Goal: Task Accomplishment & Management: Manage account settings

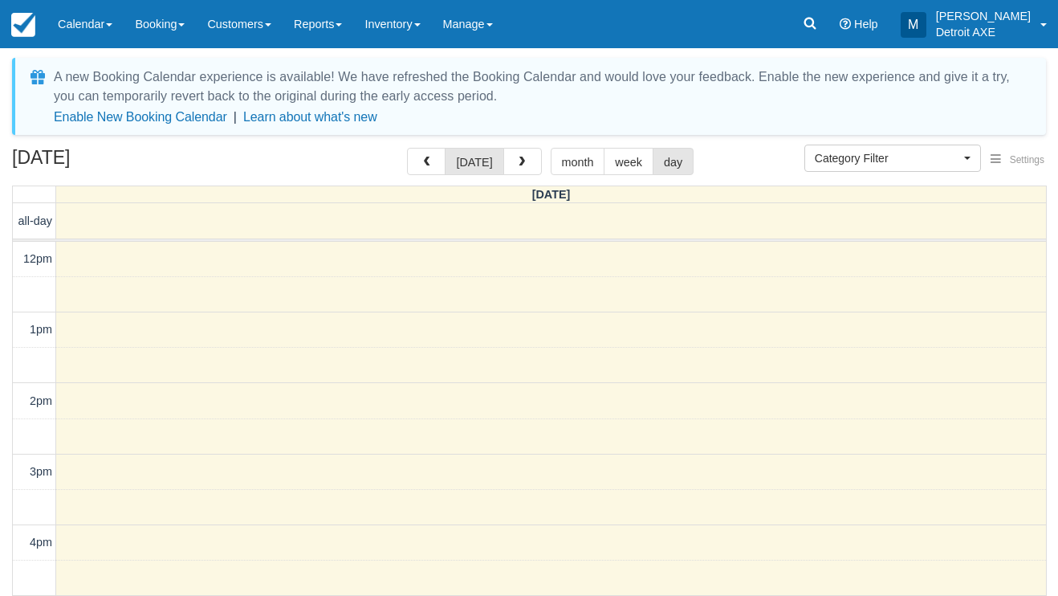
select select
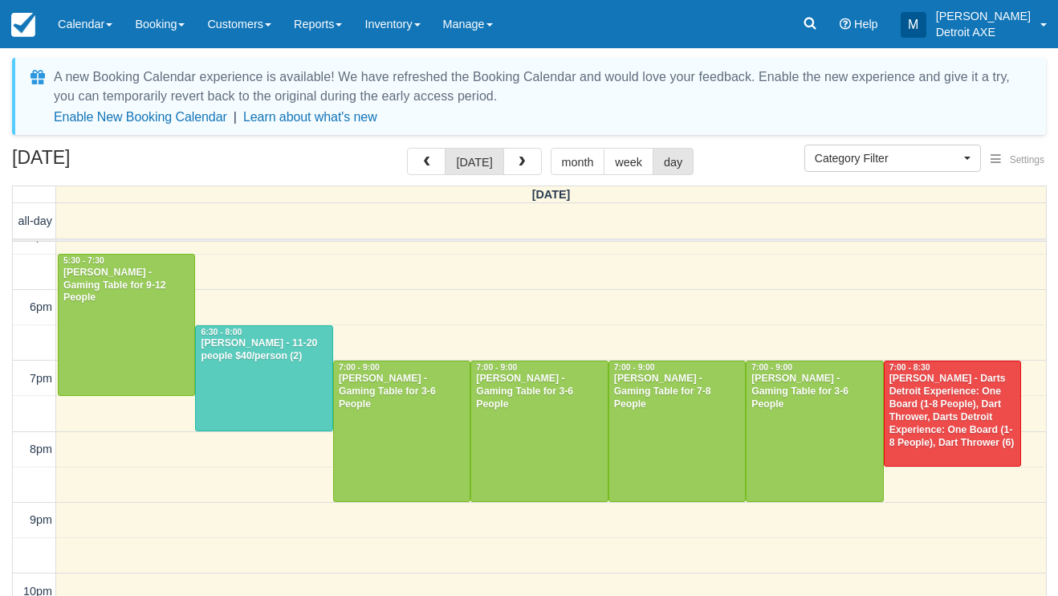
click at [258, 367] on div at bounding box center [264, 378] width 136 height 105
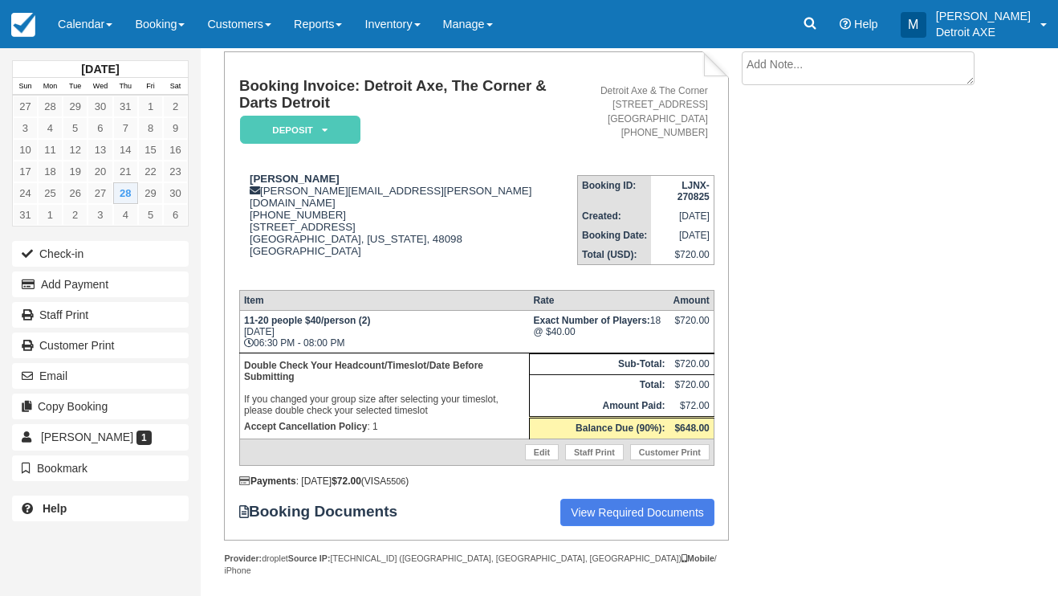
scroll to position [95, 0]
click at [60, 51] on div "August 2025 Sun Mon Tue Wed Thu Fri Sat 27 28 29 30 31 1 2 3 4 5 6 7 8 9 10 11 …" at bounding box center [100, 291] width 177 height 487
click at [79, 33] on link "Calendar" at bounding box center [85, 24] width 77 height 48
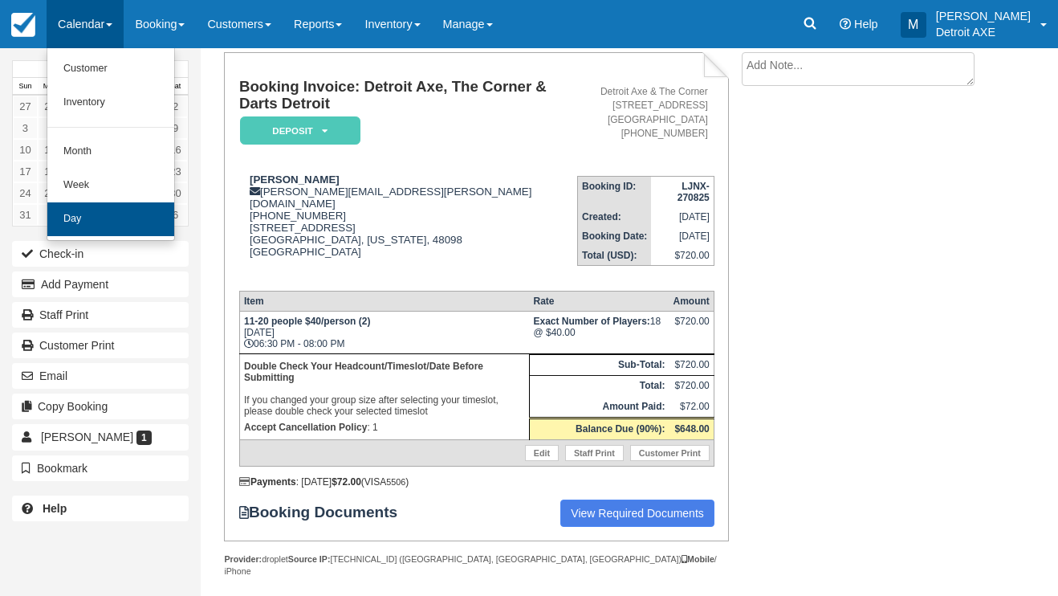
click at [108, 217] on link "Day" at bounding box center [110, 219] width 127 height 34
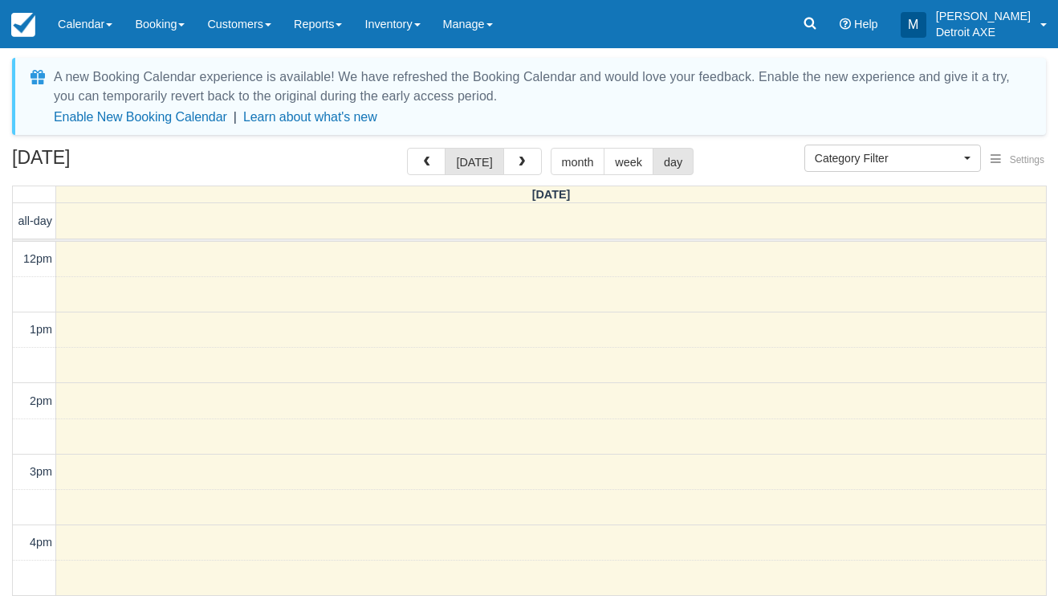
select select
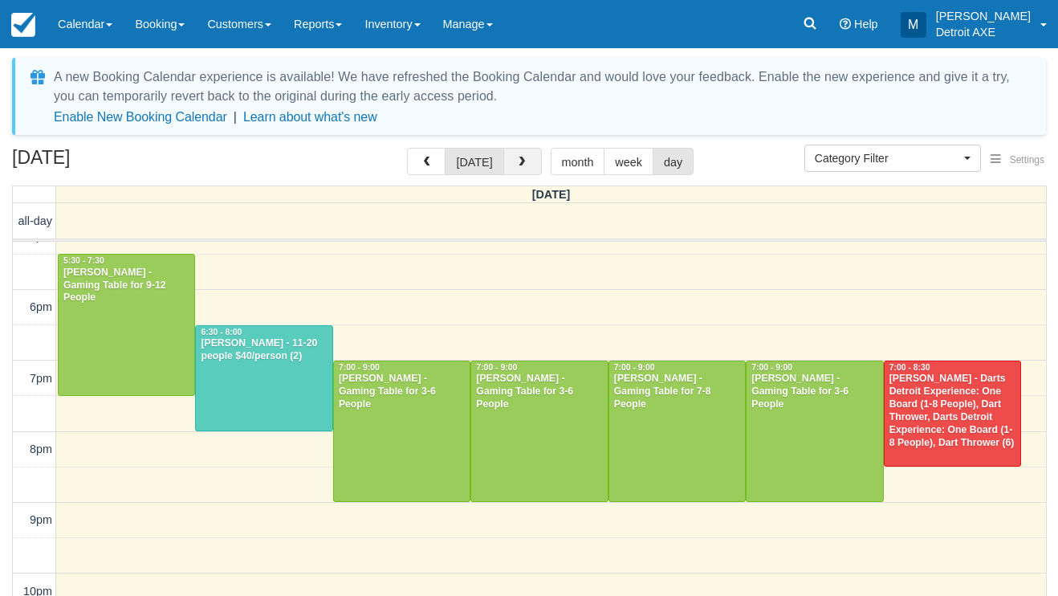
click at [518, 159] on span "button" at bounding box center [521, 162] width 11 height 11
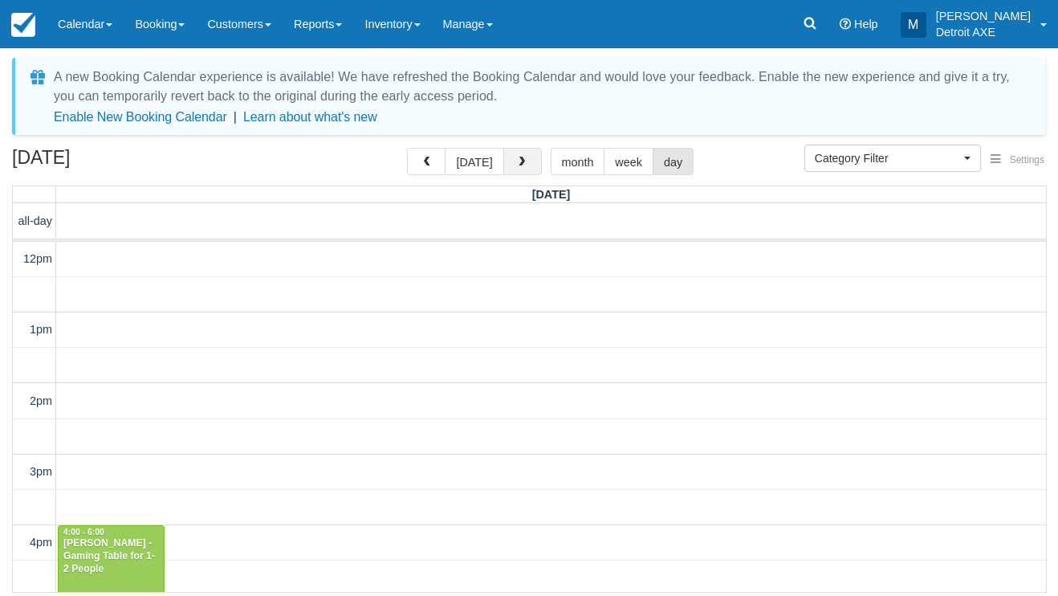
click at [518, 159] on span "button" at bounding box center [521, 162] width 11 height 11
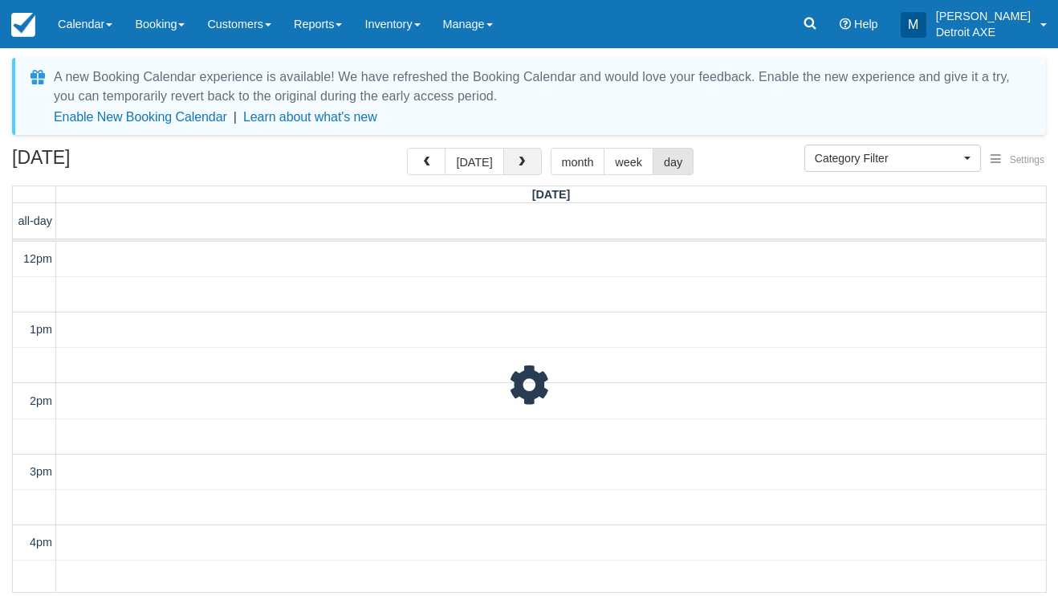
click at [518, 159] on span "button" at bounding box center [521, 162] width 11 height 11
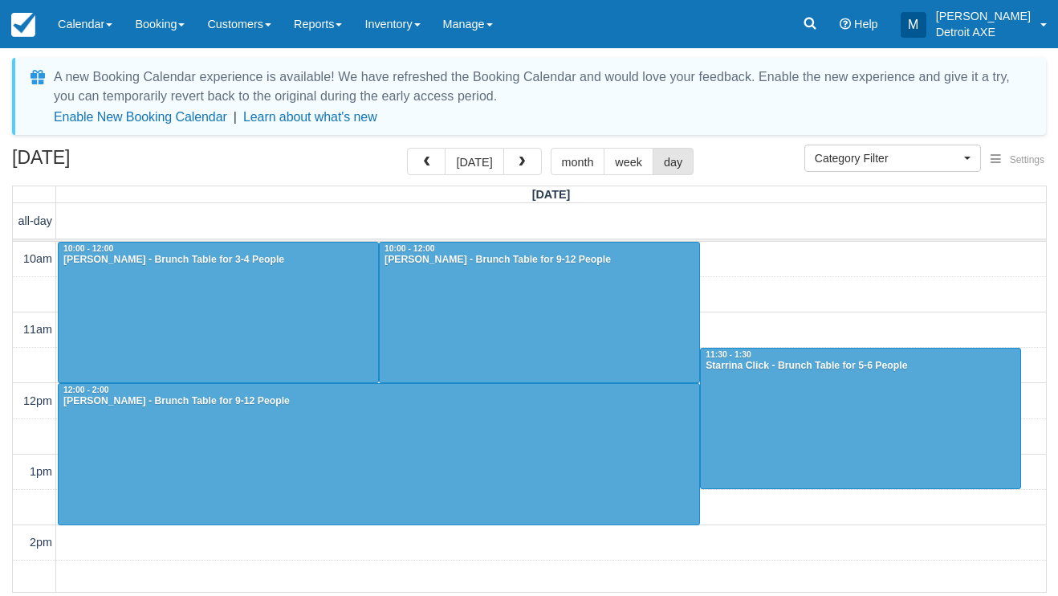
click at [518, 159] on span "button" at bounding box center [521, 162] width 11 height 11
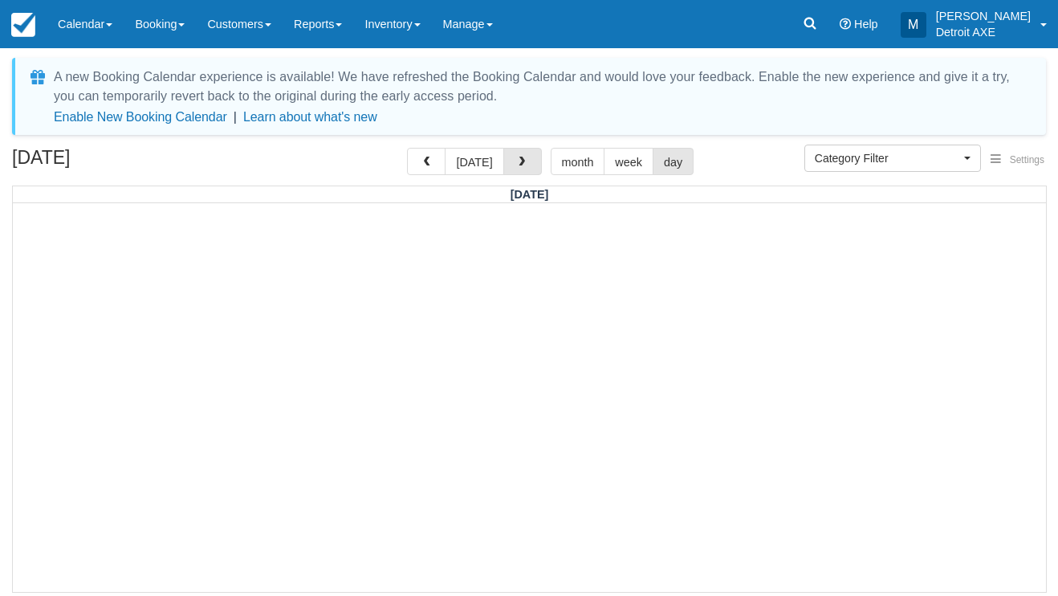
click at [518, 159] on span "button" at bounding box center [521, 162] width 11 height 11
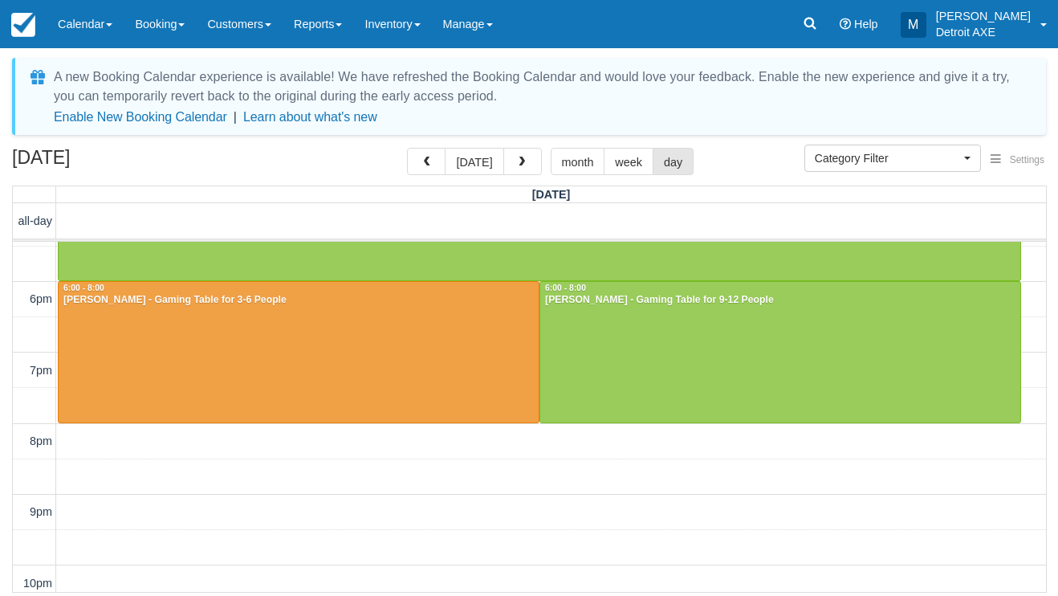
scroll to position [385, 0]
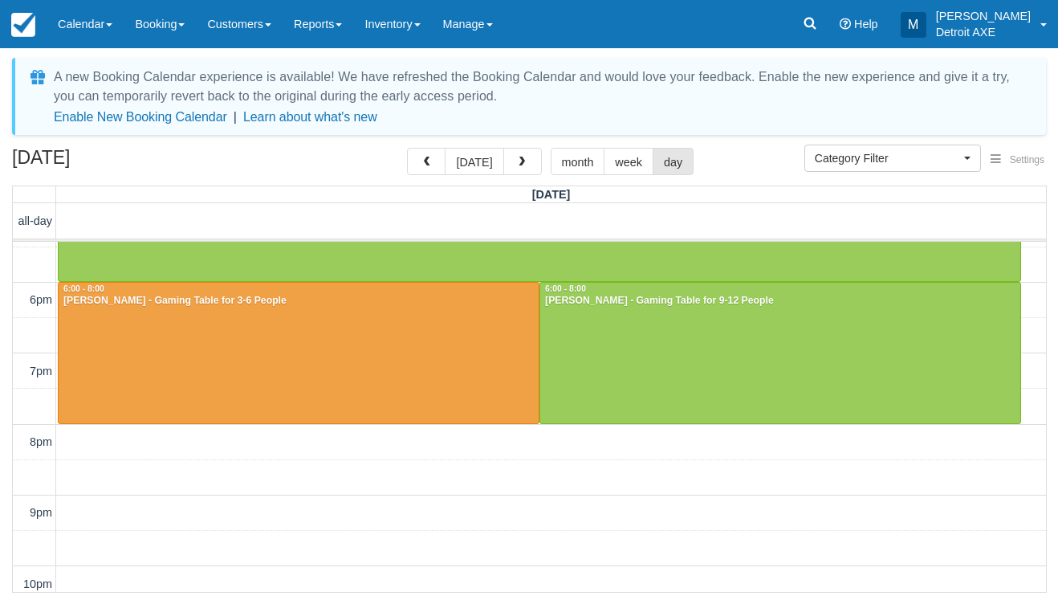
click at [580, 323] on div at bounding box center [780, 353] width 480 height 140
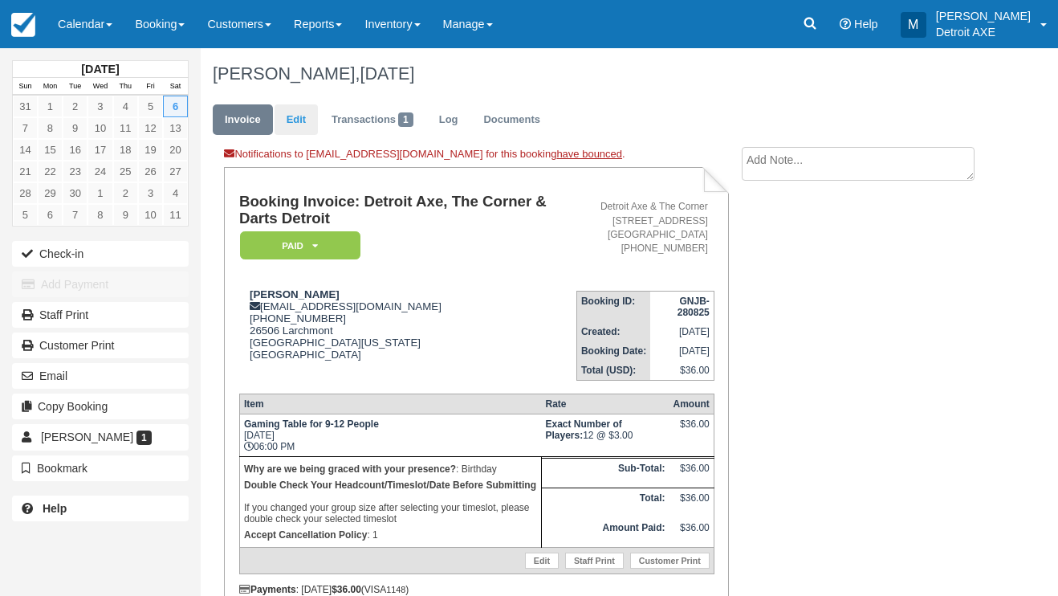
click at [303, 121] on link "Edit" at bounding box center [296, 119] width 43 height 31
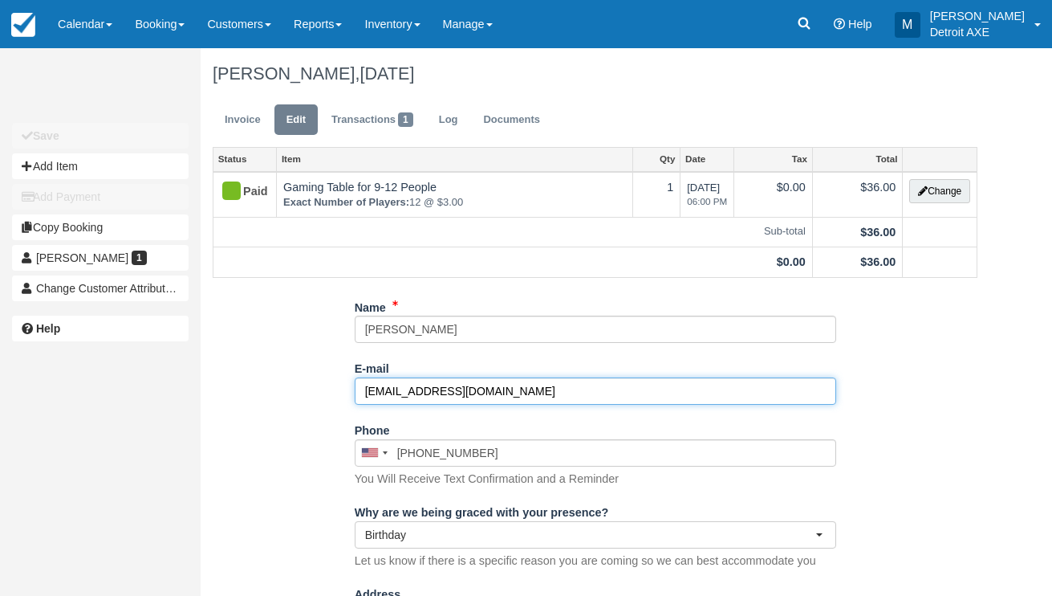
click at [384, 394] on input "lolo09069@gmail.com" at bounding box center [596, 390] width 482 height 27
click at [411, 393] on input "lolo09069@gmail.com" at bounding box center [596, 390] width 482 height 27
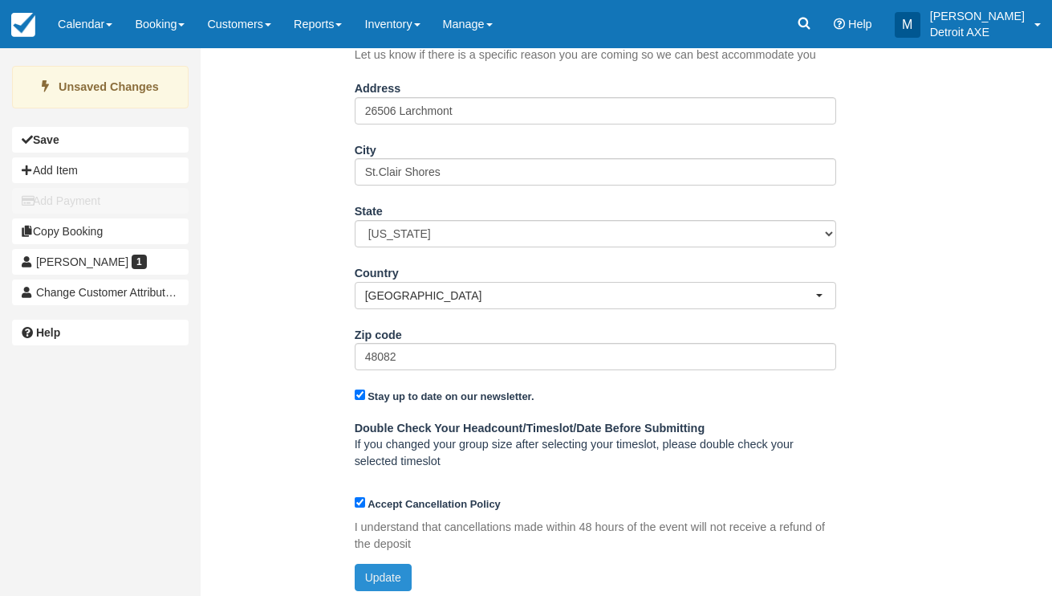
scroll to position [505, 0]
type input "lolo090696@gmail.com"
click at [380, 570] on button "Update" at bounding box center [383, 577] width 57 height 27
type input "+15869097869"
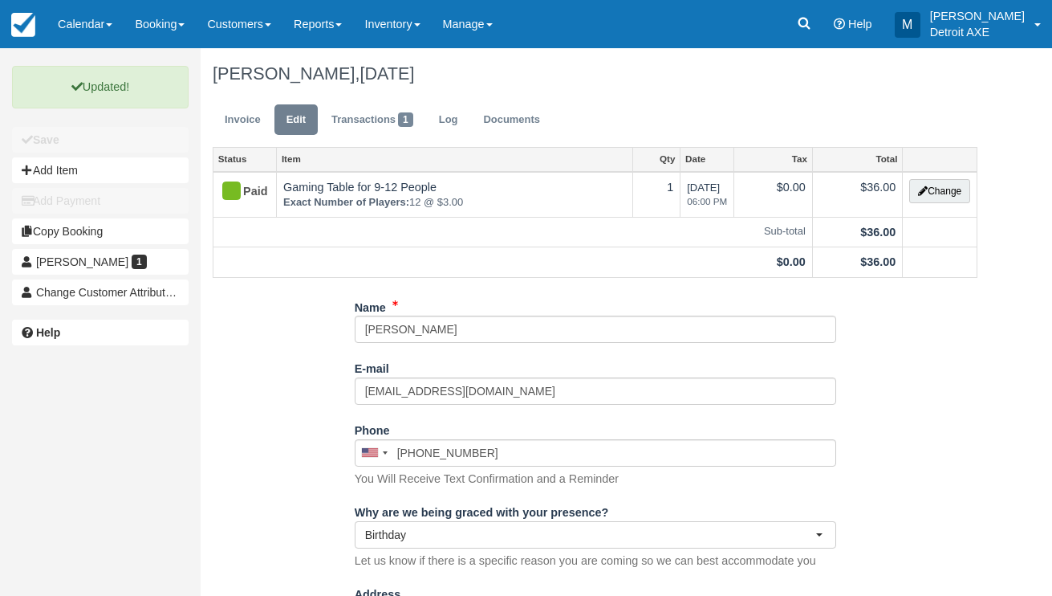
scroll to position [0, 0]
click at [250, 113] on link "Invoice" at bounding box center [243, 119] width 60 height 31
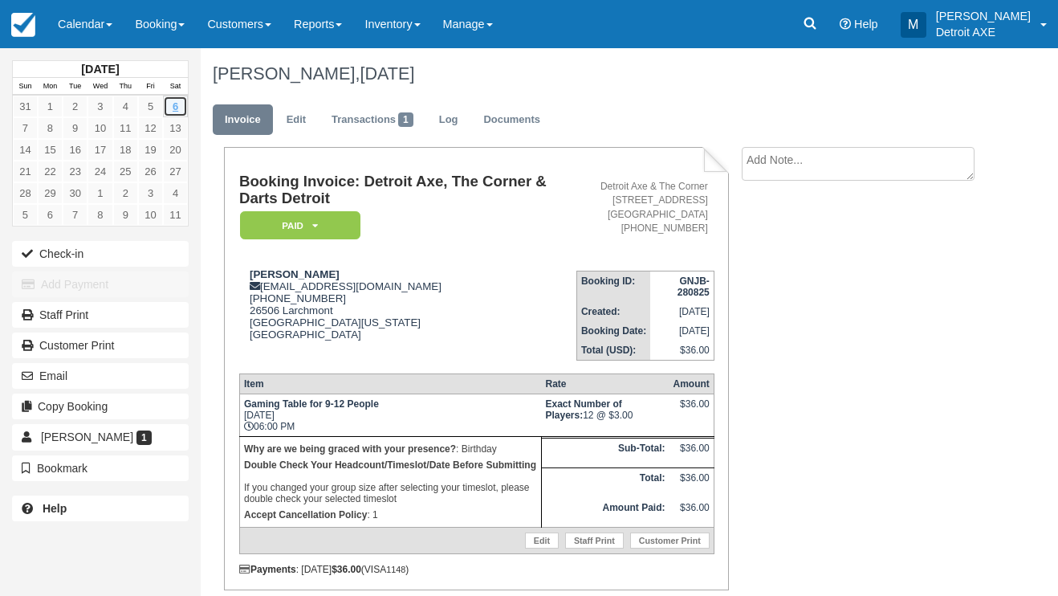
click at [169, 111] on link "6" at bounding box center [175, 107] width 25 height 22
click at [169, 105] on link "6" at bounding box center [175, 107] width 25 height 22
click at [79, 26] on link "Calendar" at bounding box center [85, 24] width 77 height 48
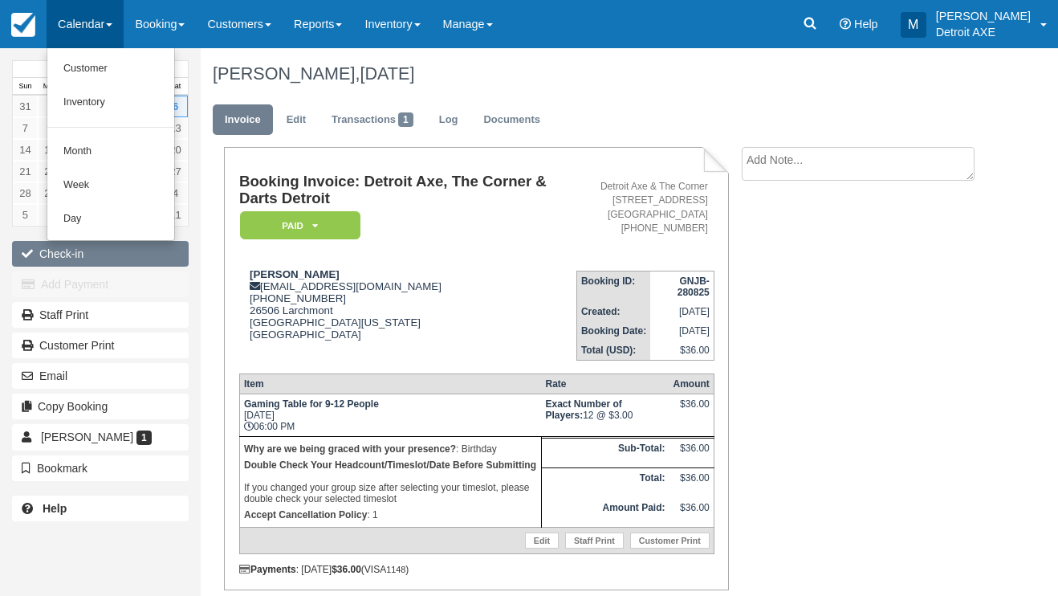
click at [99, 241] on button "Check-in" at bounding box center [100, 254] width 177 height 26
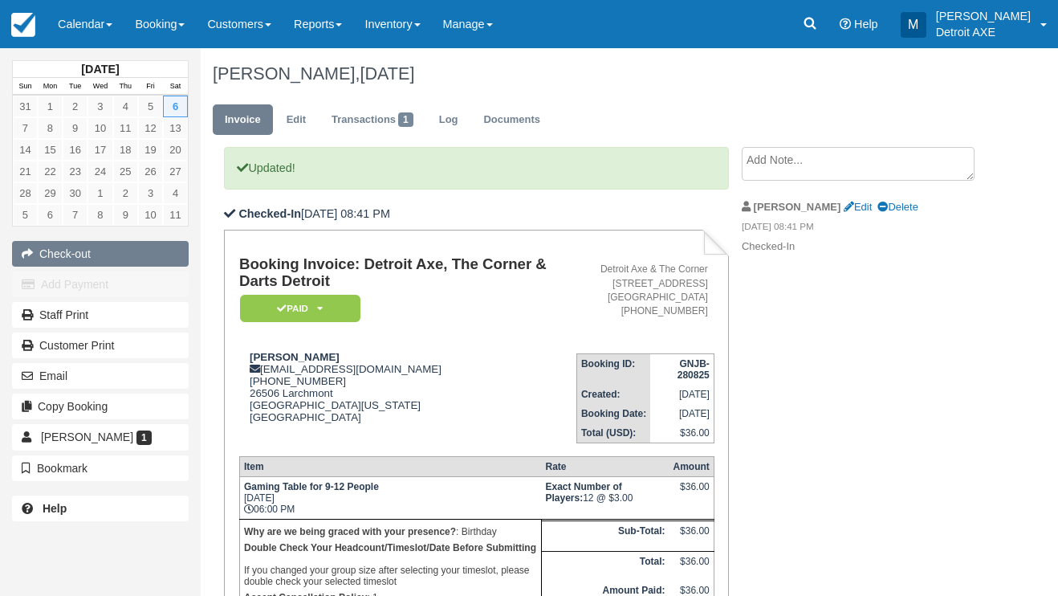
click at [87, 263] on button "Check-out" at bounding box center [100, 254] width 177 height 26
click at [60, 261] on button "Reset Check-in" at bounding box center [100, 254] width 177 height 26
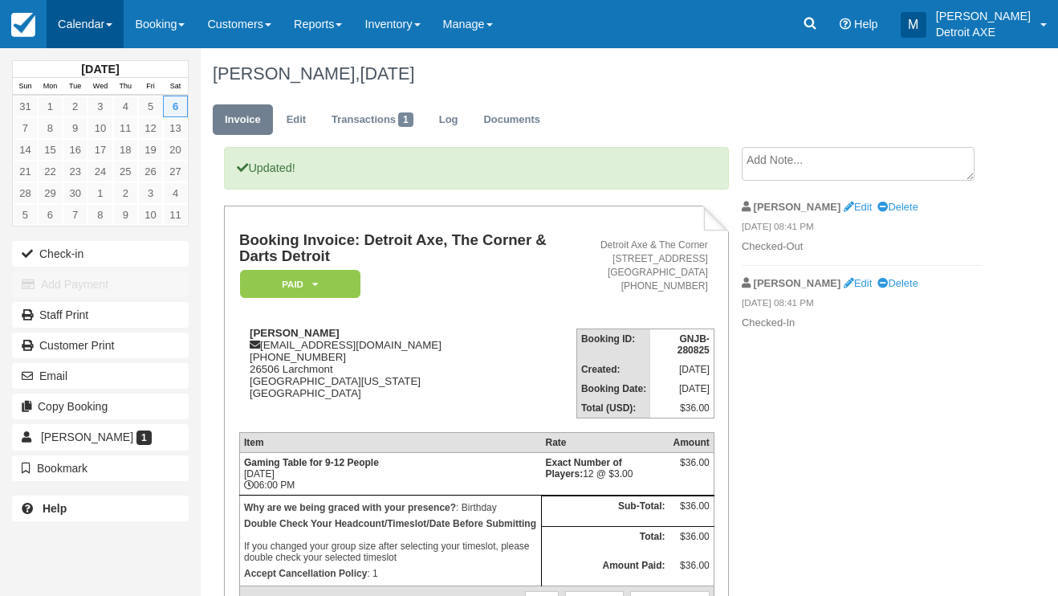
click at [101, 22] on link "Calendar" at bounding box center [85, 24] width 77 height 48
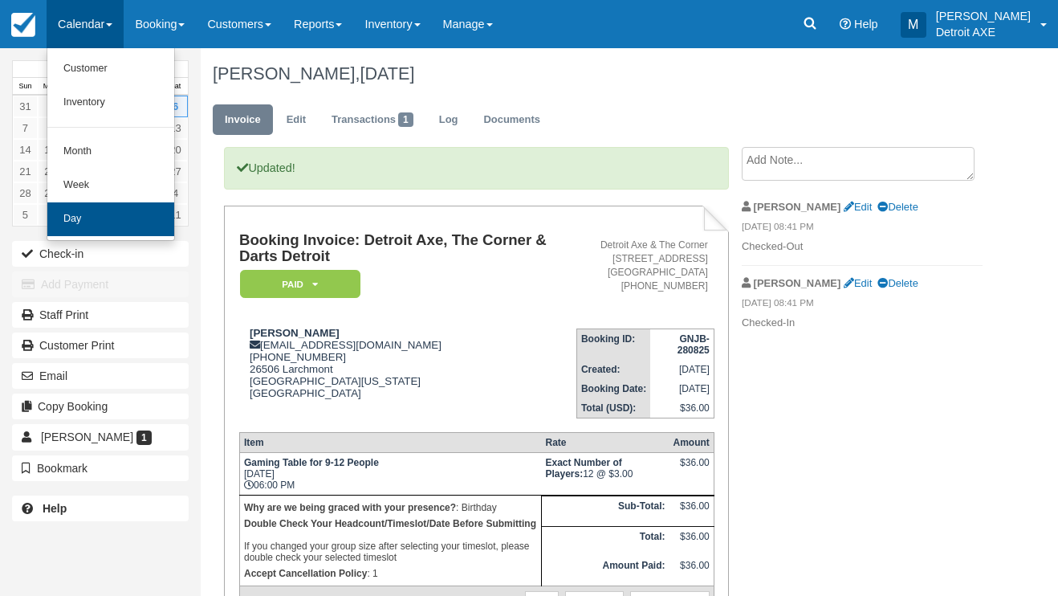
click at [128, 215] on link "Day" at bounding box center [110, 219] width 127 height 34
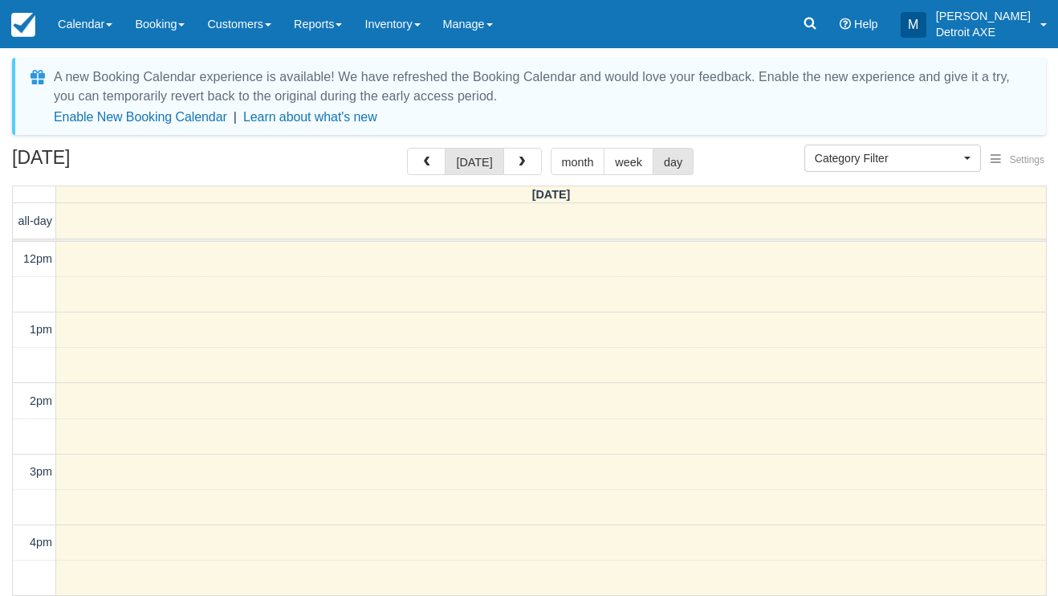
select select
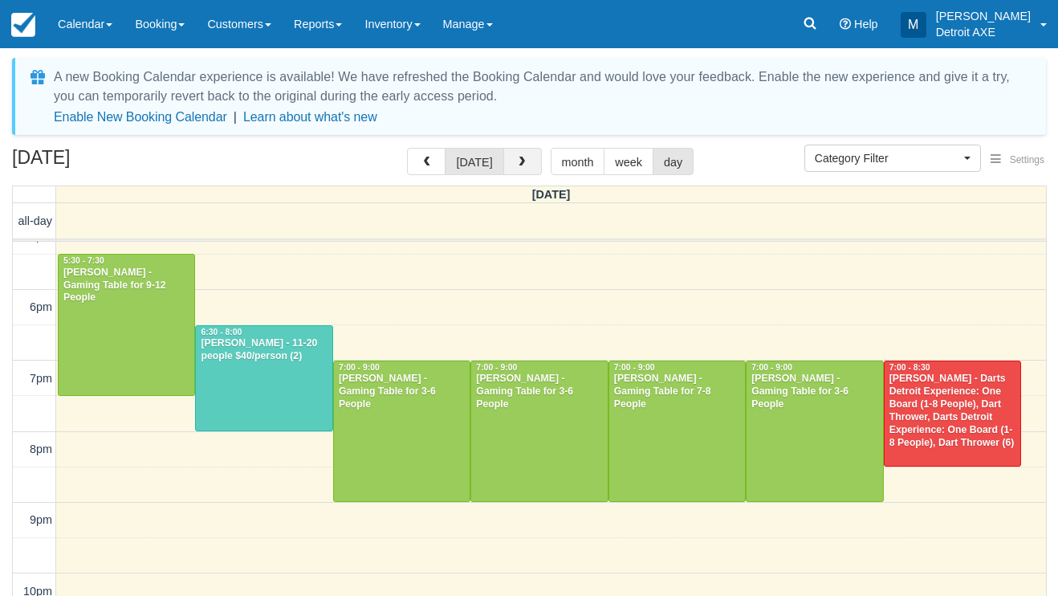
click at [526, 158] on button "button" at bounding box center [522, 161] width 39 height 27
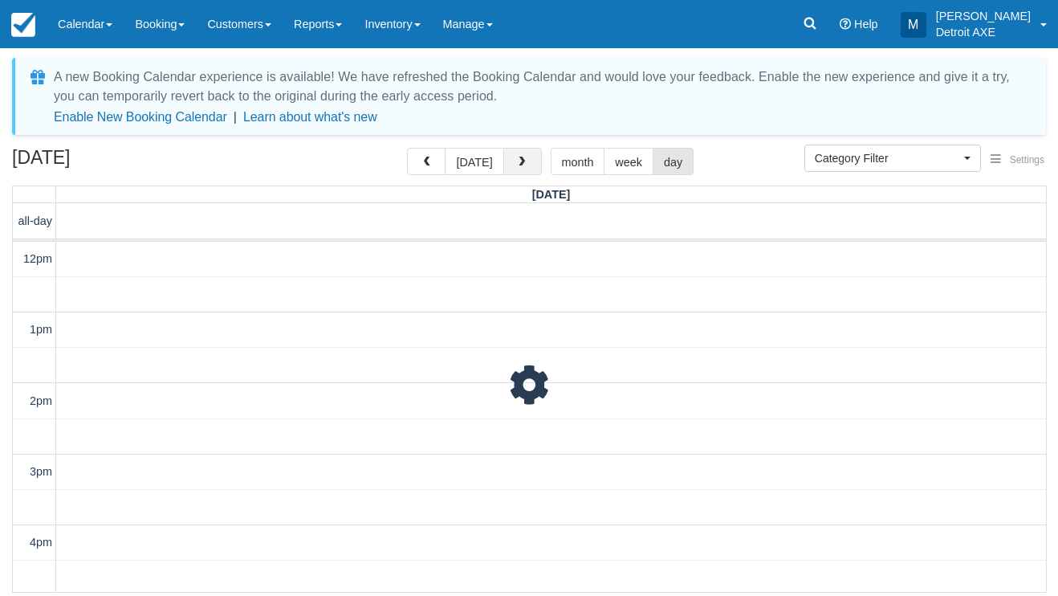
scroll to position [464, 0]
click at [526, 158] on button "button" at bounding box center [522, 161] width 39 height 27
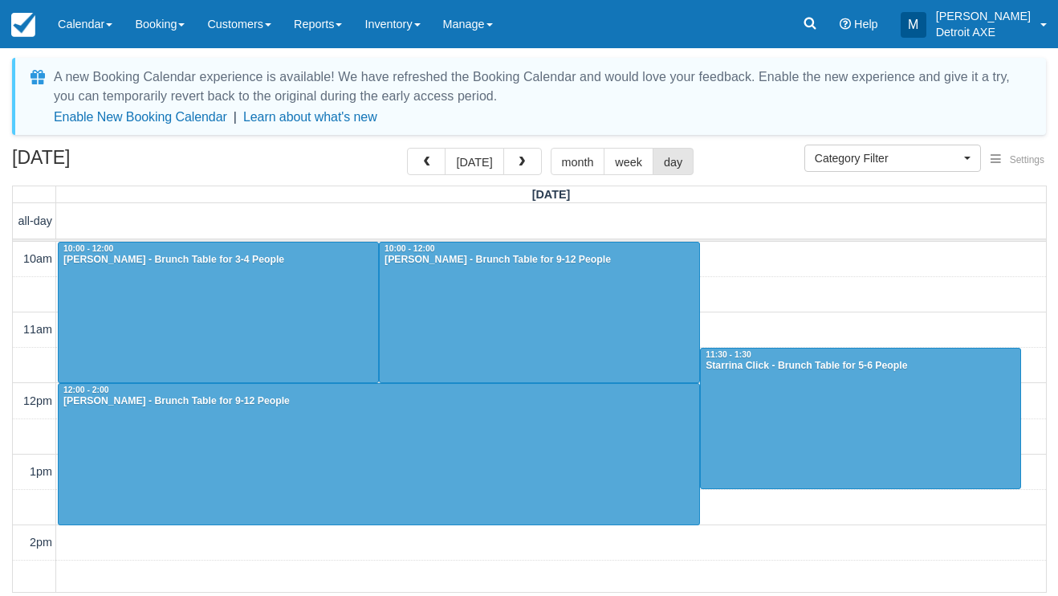
scroll to position [464, 0]
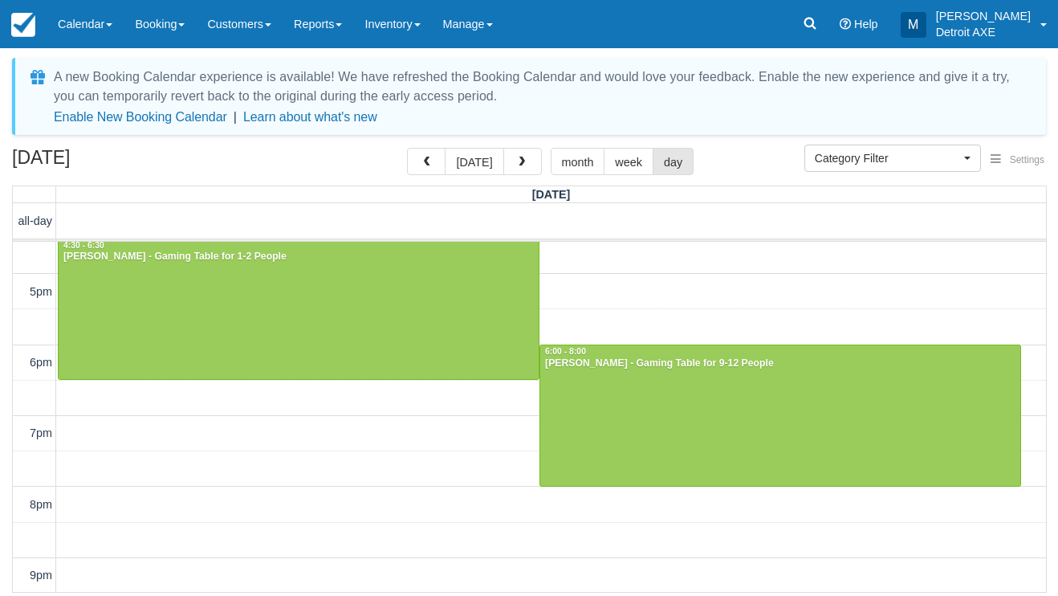
click at [526, 158] on button "button" at bounding box center [522, 161] width 39 height 27
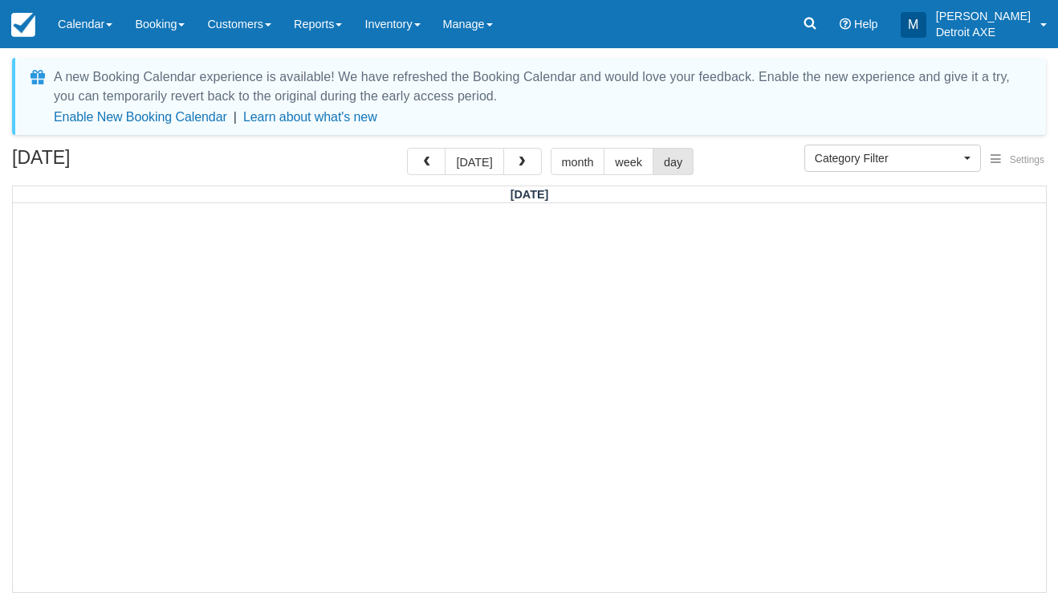
click at [526, 158] on button "button" at bounding box center [522, 161] width 39 height 27
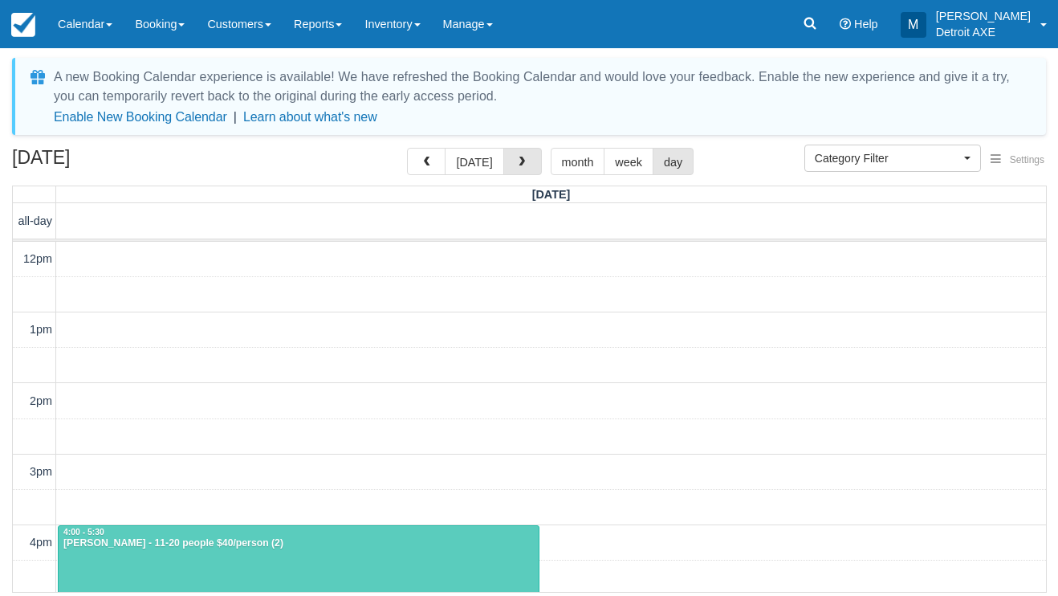
click at [526, 158] on button "button" at bounding box center [522, 161] width 39 height 27
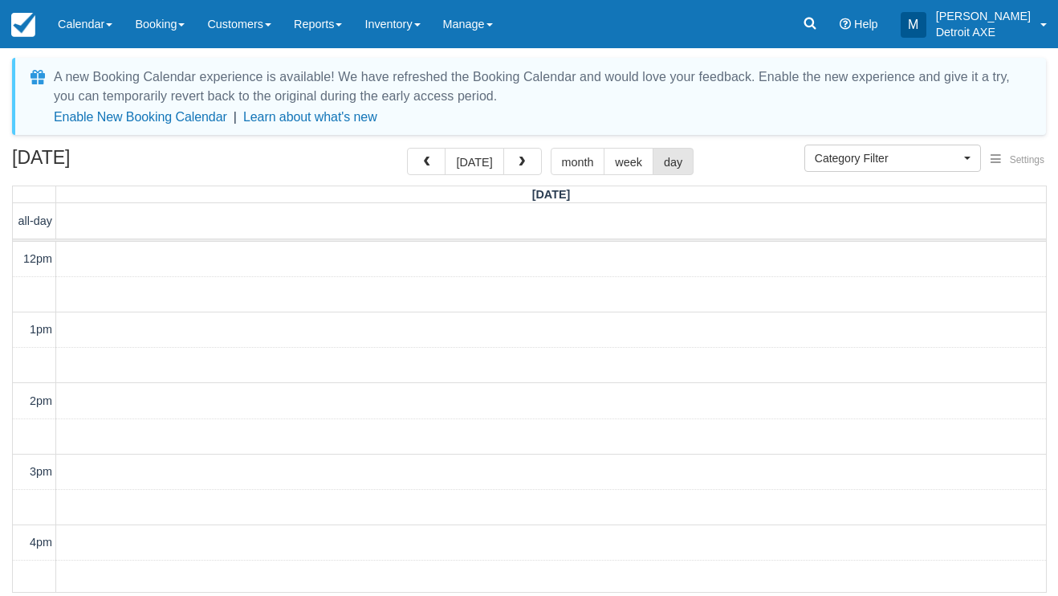
click at [526, 158] on button "button" at bounding box center [522, 161] width 39 height 27
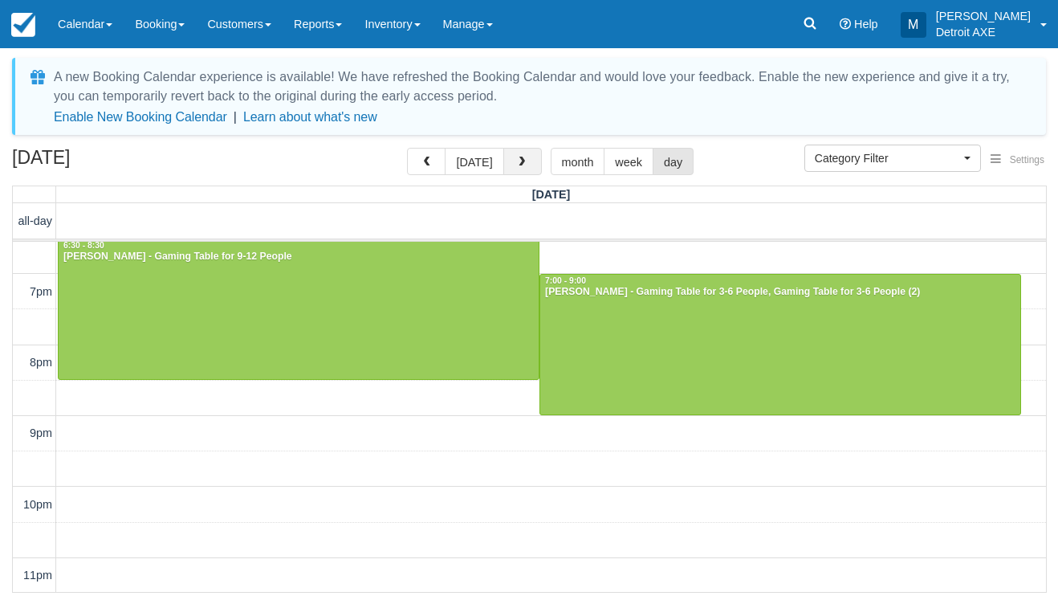
click at [527, 163] on button "button" at bounding box center [522, 161] width 39 height 27
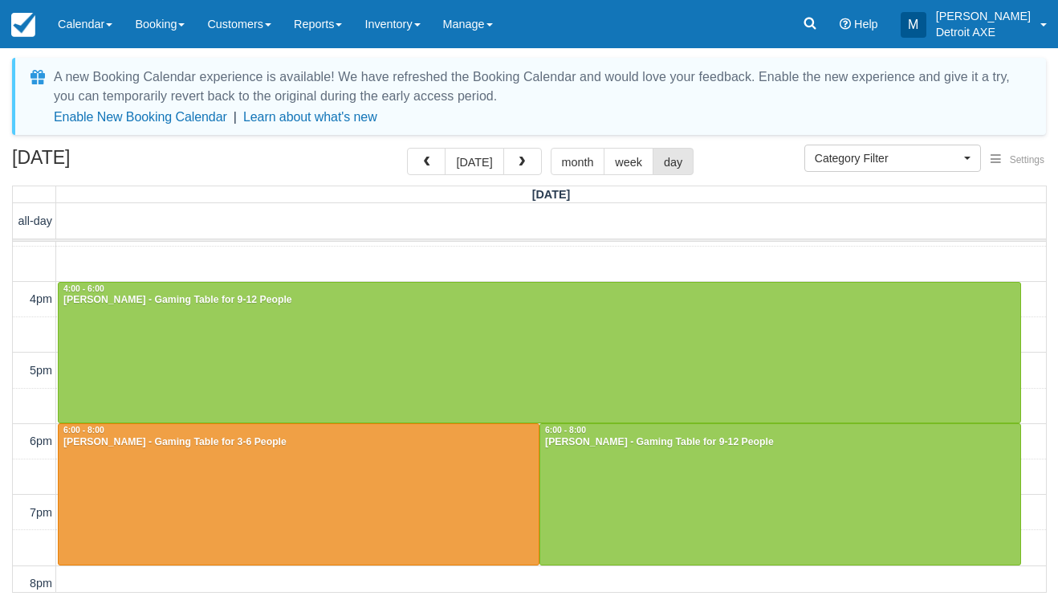
scroll to position [242, 0]
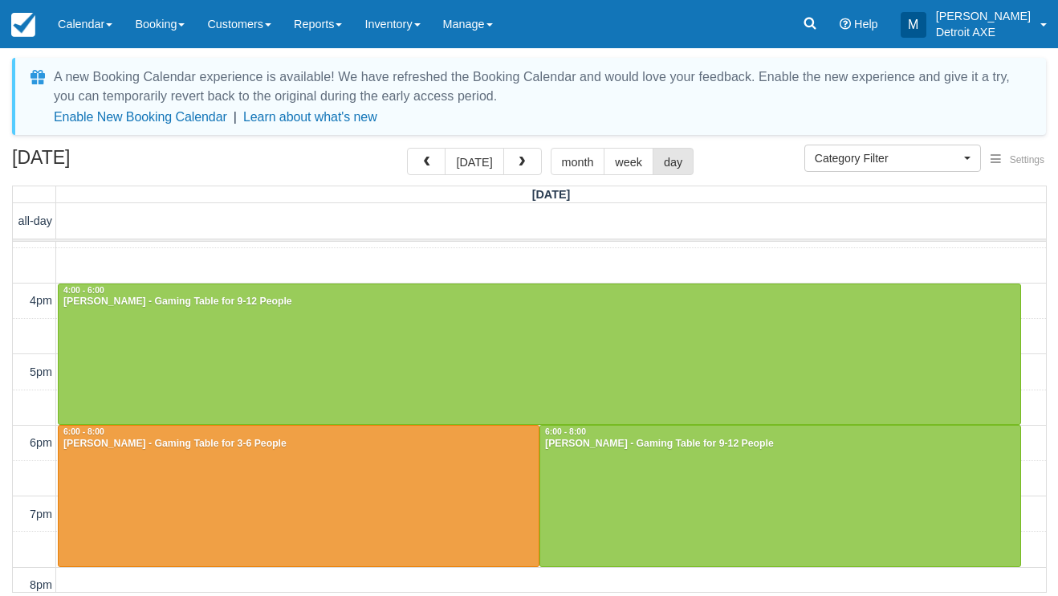
click at [417, 265] on div "12pm 1pm 2pm 3pm 4pm 5pm 6pm 7pm 8pm 9pm 10pm 11pm 12:00 - 2:00 Kortez Murray -…" at bounding box center [529, 407] width 1033 height 815
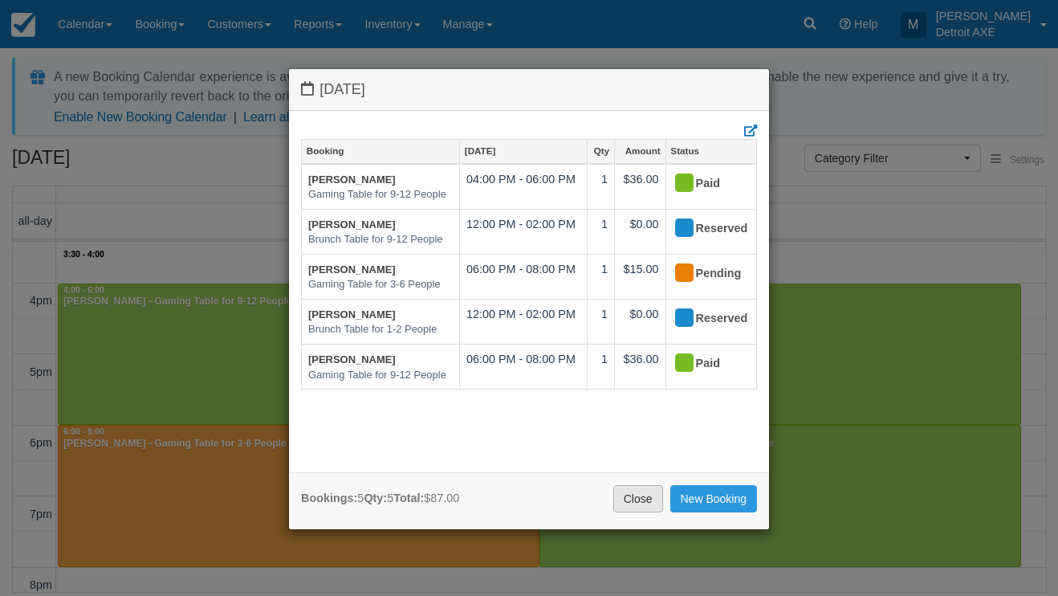
click at [629, 490] on link "Close" at bounding box center [638, 498] width 50 height 27
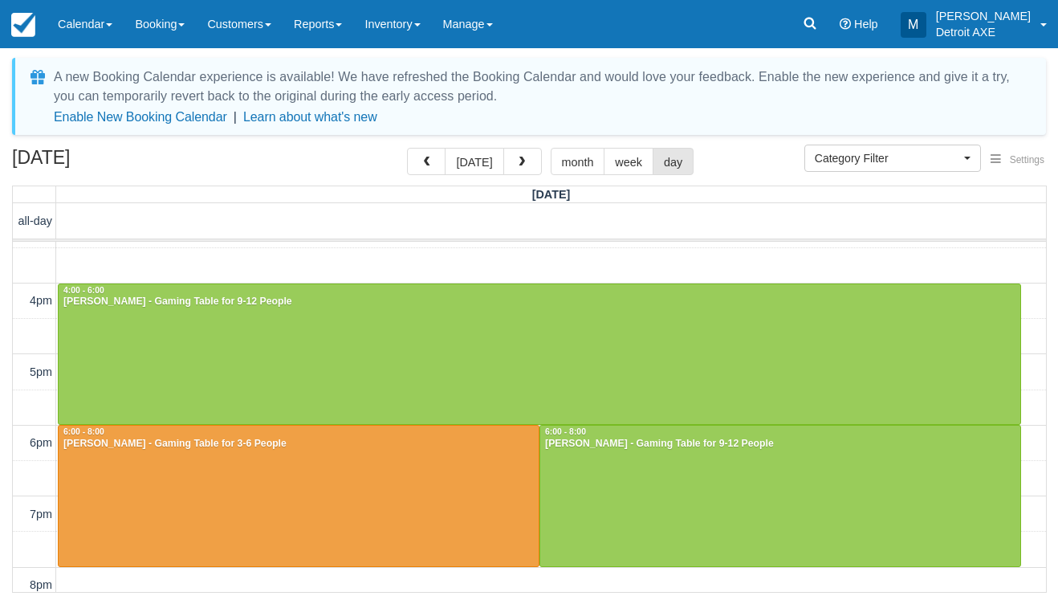
click at [629, 487] on div at bounding box center [780, 495] width 480 height 140
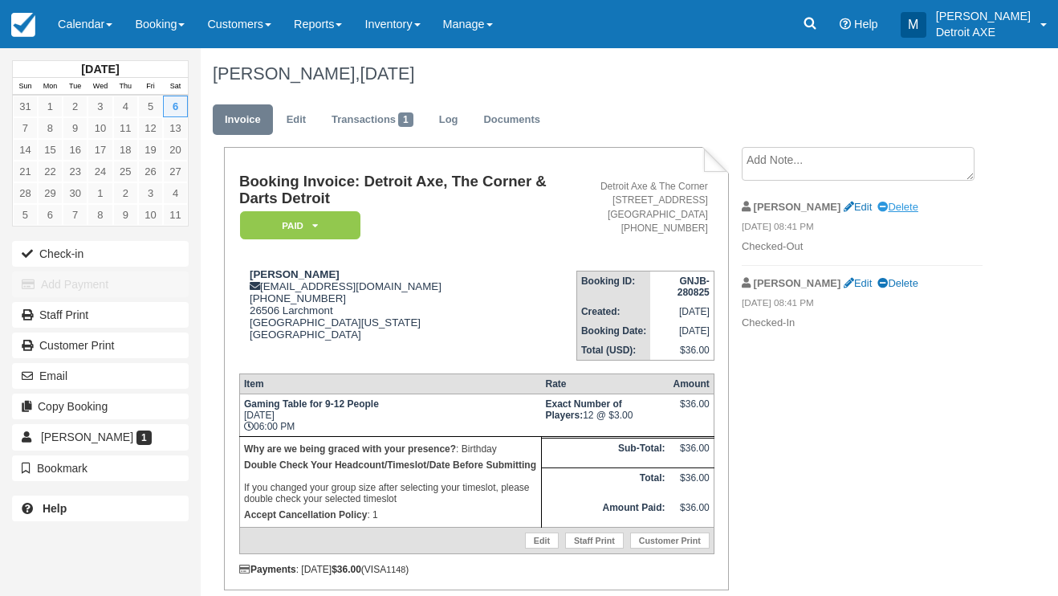
click at [877, 210] on link "Delete" at bounding box center [897, 207] width 40 height 12
click at [877, 208] on link "Delete" at bounding box center [897, 207] width 40 height 12
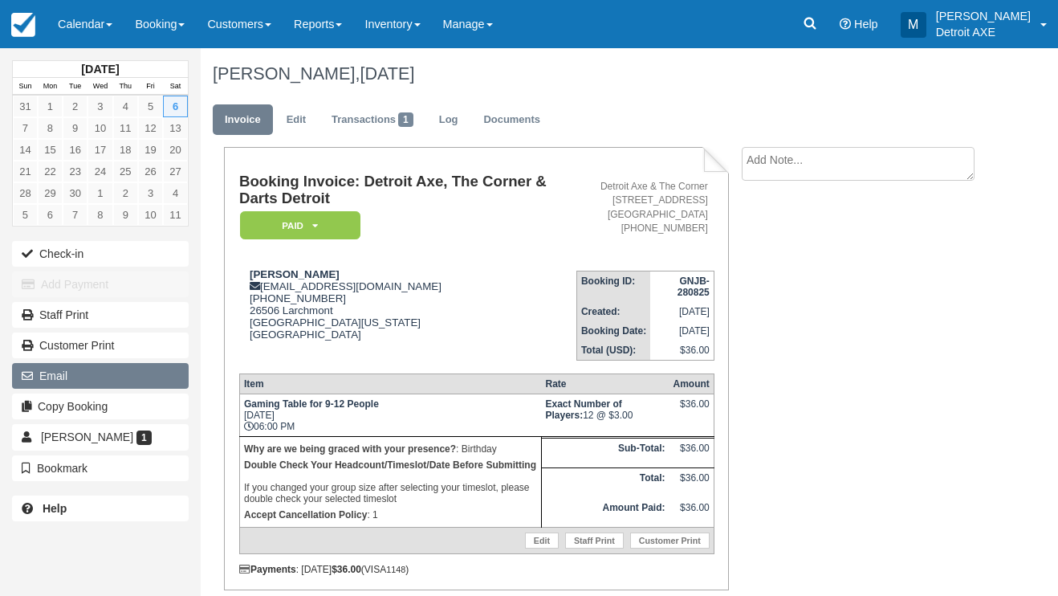
click at [93, 368] on button "Email" at bounding box center [100, 376] width 177 height 26
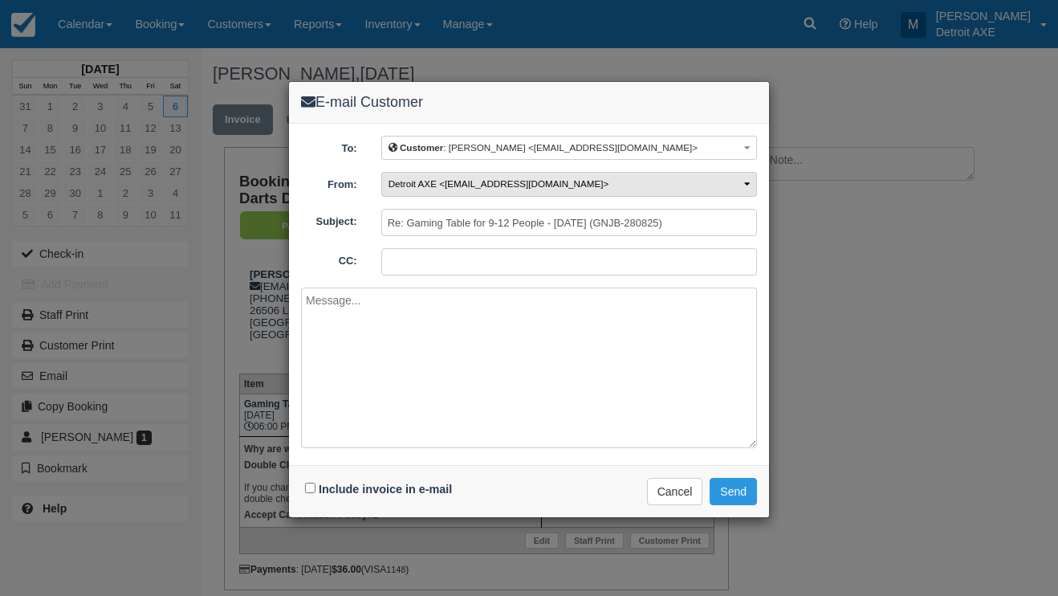
click at [450, 185] on span "Detroit AXE <ric@thecornerferndale.com>" at bounding box center [499, 183] width 221 height 10
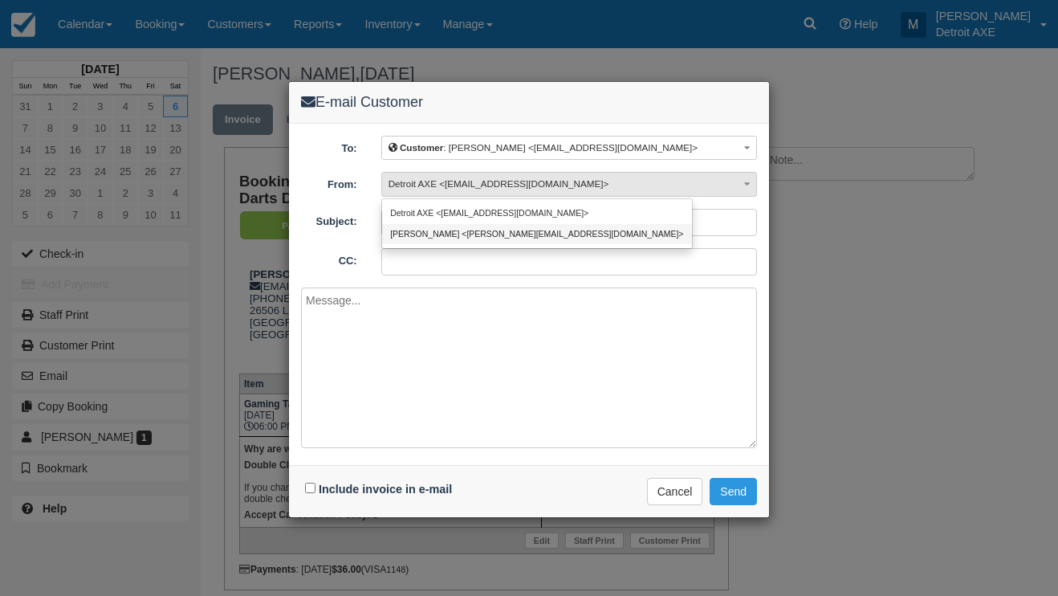
click at [451, 231] on link "Marissa <marissa@detroitaxe.com>" at bounding box center [537, 234] width 310 height 20
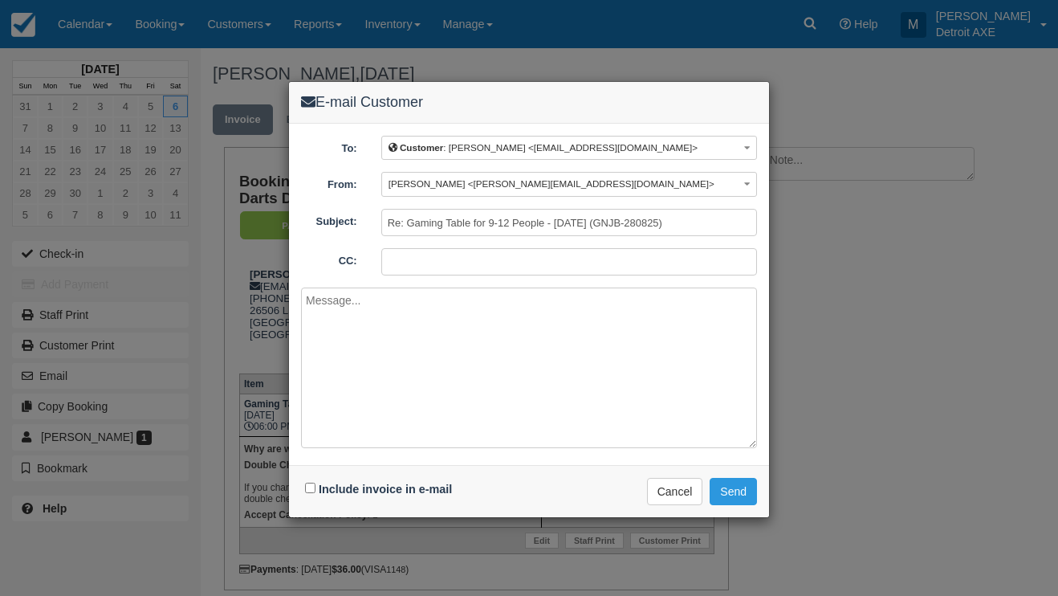
click at [307, 485] on input "Include invoice in e-mail" at bounding box center [310, 487] width 10 height 10
checkbox input "true"
click at [741, 490] on button "Send" at bounding box center [733, 491] width 47 height 27
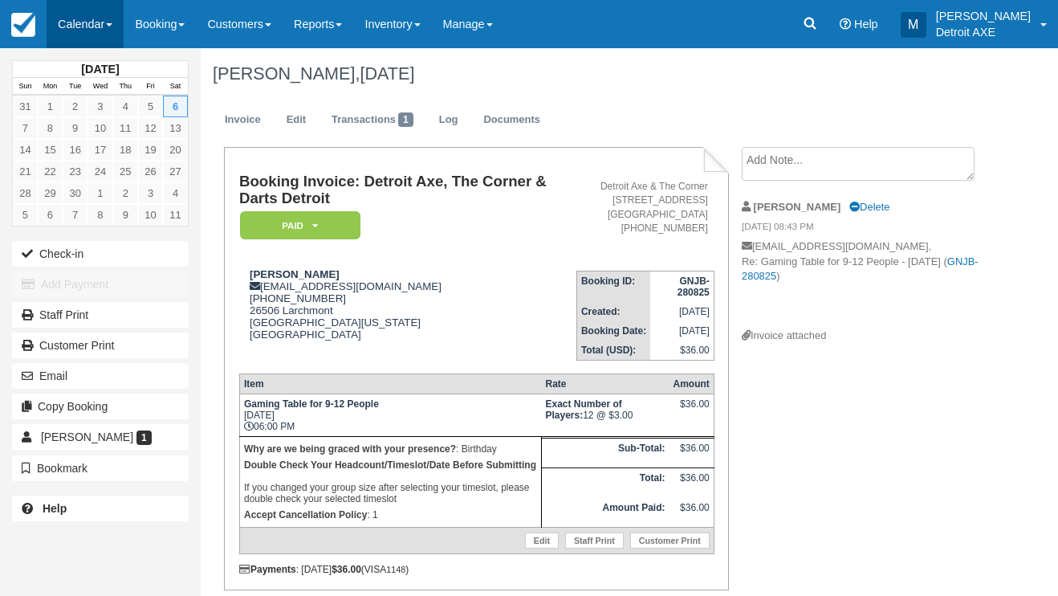
click at [77, 22] on link "Calendar" at bounding box center [85, 24] width 77 height 48
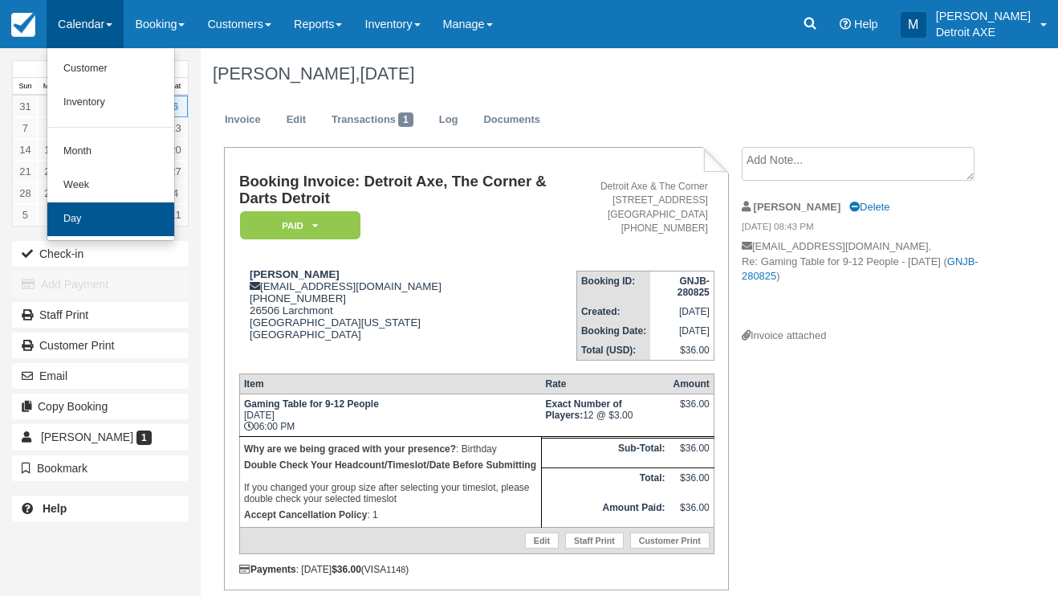
click at [93, 228] on link "Day" at bounding box center [110, 219] width 127 height 34
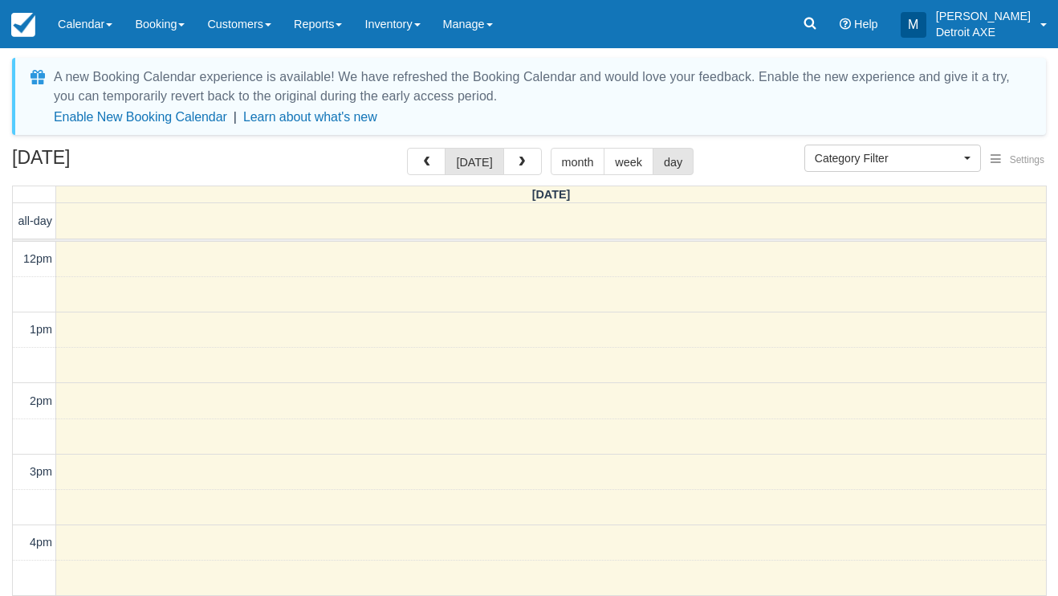
select select
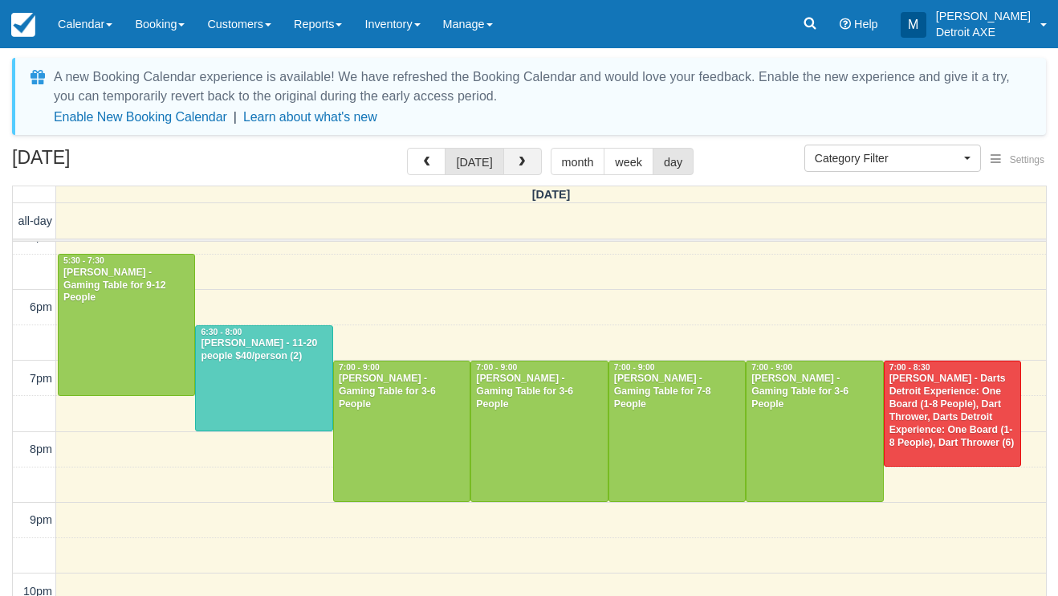
click at [513, 153] on button "button" at bounding box center [522, 161] width 39 height 27
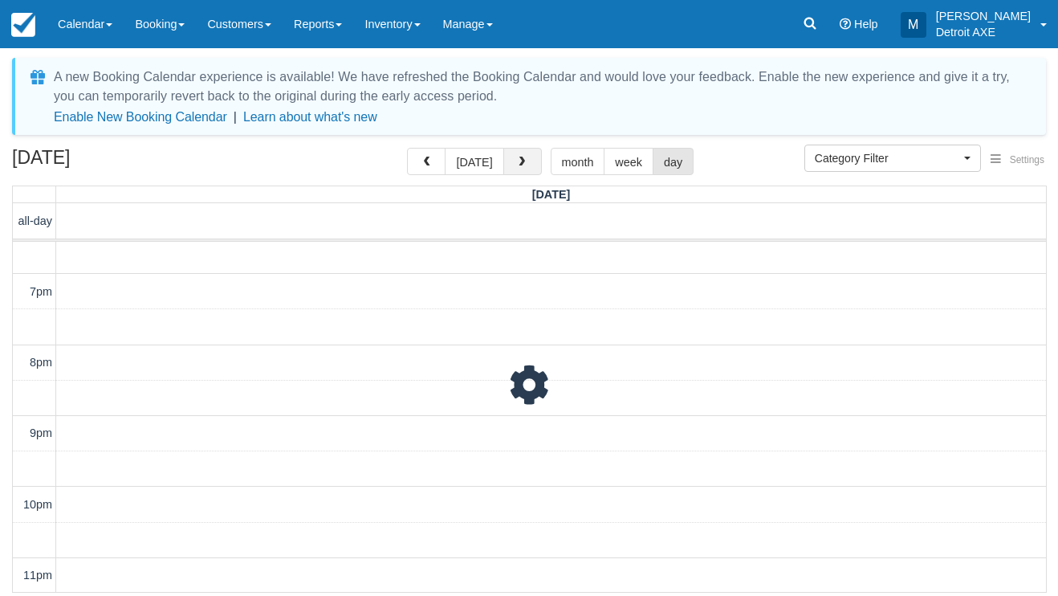
scroll to position [464, 0]
